Goal: Book appointment/travel/reservation

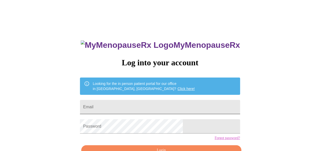
click at [128, 107] on input "Email" at bounding box center [160, 107] width 160 height 14
type input "erinkatebrewer@gmail.com"
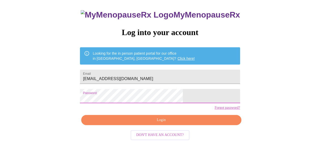
click at [177, 124] on span "Login" at bounding box center [161, 120] width 148 height 6
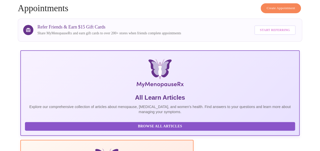
scroll to position [157, 0]
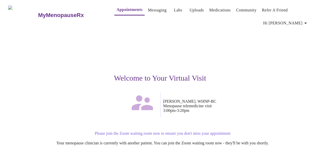
scroll to position [61, 0]
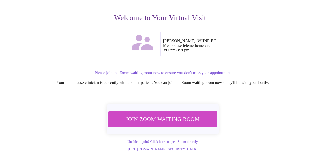
click at [165, 115] on span "Join Zoom Waiting Room" at bounding box center [163, 119] width 96 height 9
click at [180, 115] on span "Join Zoom Waiting Room" at bounding box center [163, 119] width 96 height 9
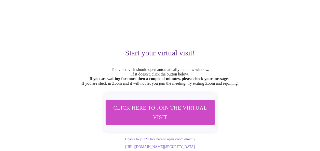
scroll to position [29, 0]
